Goal: Check status: Check status

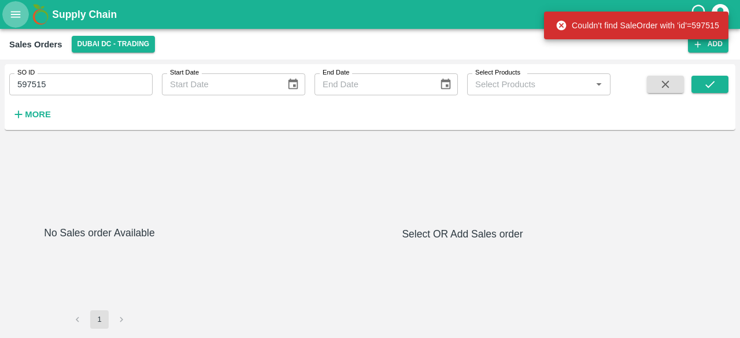
click at [18, 21] on button "open drawer" at bounding box center [15, 14] width 27 height 27
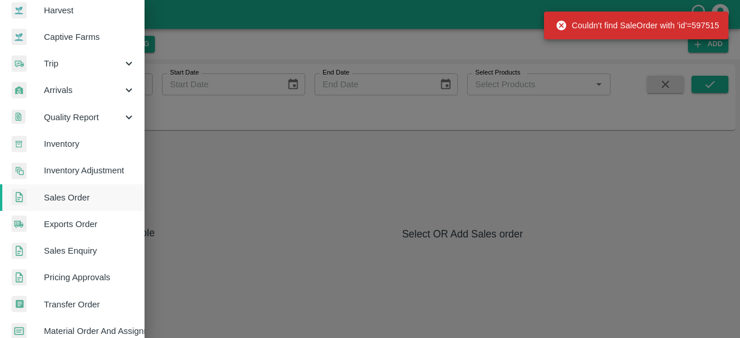
scroll to position [102, 0]
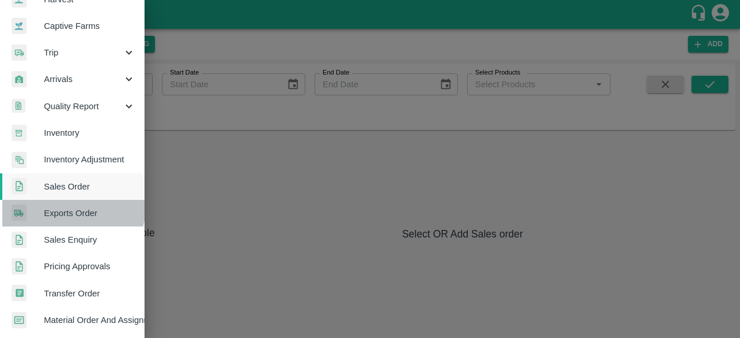
click at [69, 207] on span "Exports Order" at bounding box center [89, 213] width 91 height 13
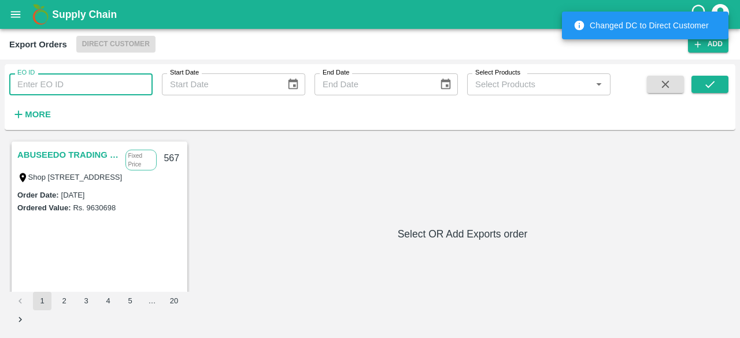
click at [121, 87] on input "EO ID" at bounding box center [80, 84] width 143 height 22
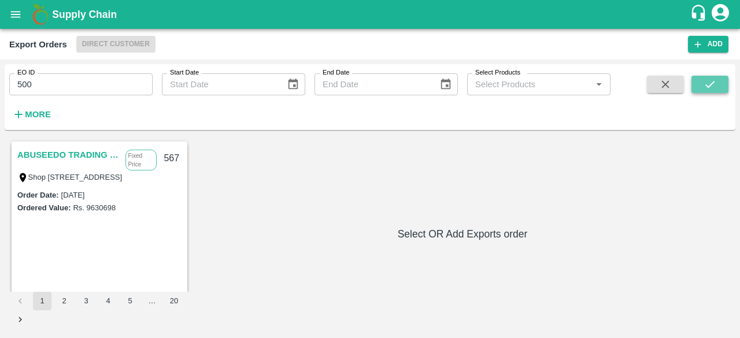
click at [708, 84] on icon "submit" at bounding box center [709, 84] width 13 height 13
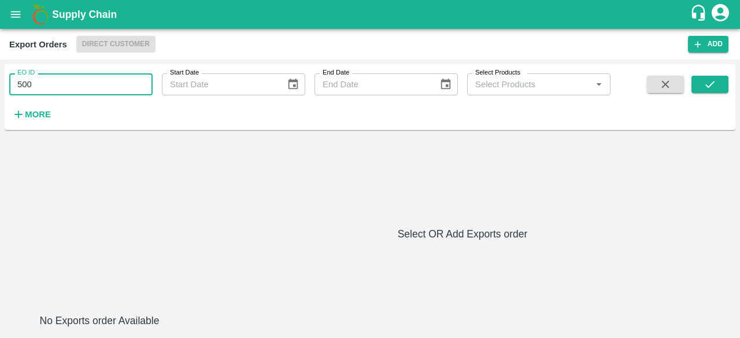
click at [113, 86] on input "500" at bounding box center [80, 84] width 143 height 22
click at [697, 81] on button "submit" at bounding box center [709, 84] width 37 height 17
click at [114, 41] on span "Direct Customer" at bounding box center [115, 44] width 79 height 17
click at [105, 77] on input "500" at bounding box center [80, 84] width 143 height 22
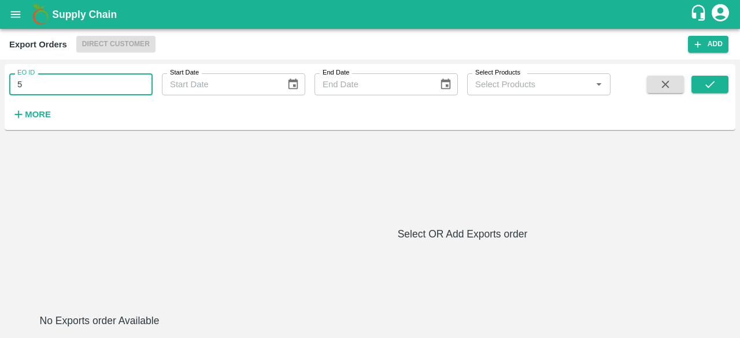
type input "5"
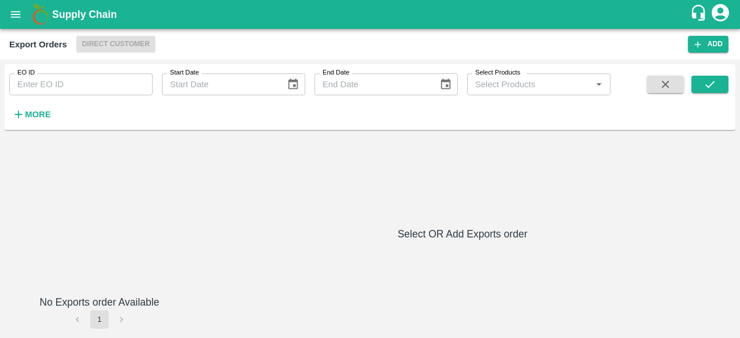
type input "500"
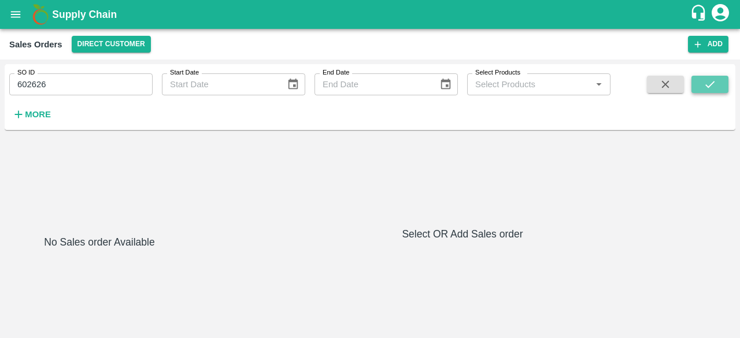
click at [718, 84] on button "submit" at bounding box center [709, 84] width 37 height 17
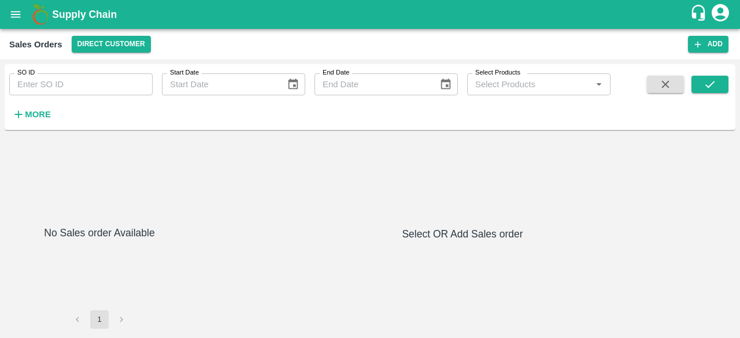
type input "602626"
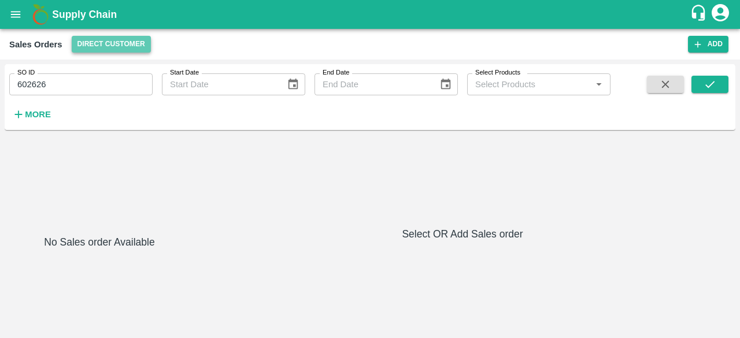
click at [140, 48] on button "Direct Customer" at bounding box center [111, 44] width 79 height 17
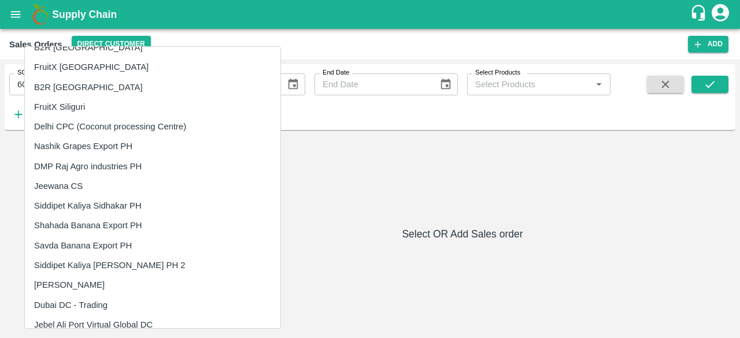
scroll to position [302, 0]
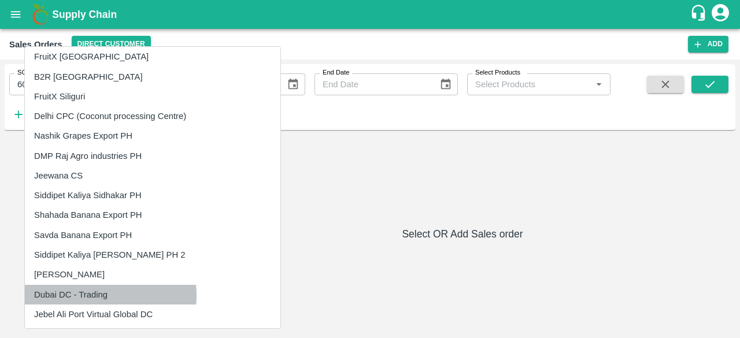
click at [97, 295] on li "Dubai DC - Trading" at bounding box center [152, 295] width 255 height 20
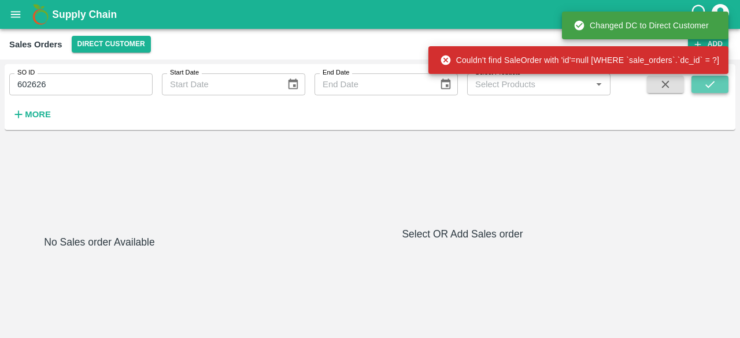
click at [712, 78] on icon "submit" at bounding box center [709, 84] width 13 height 13
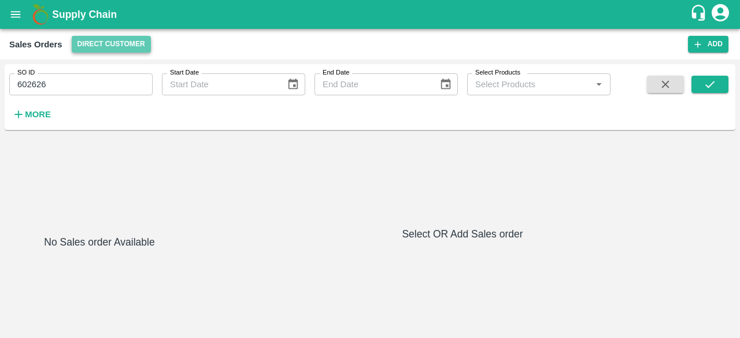
click at [101, 48] on button "Direct Customer" at bounding box center [111, 44] width 79 height 17
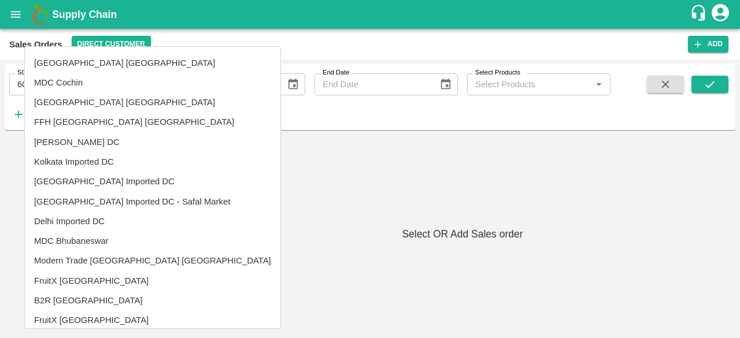
scroll to position [302, 0]
